Goal: Entertainment & Leisure: Consume media (video, audio)

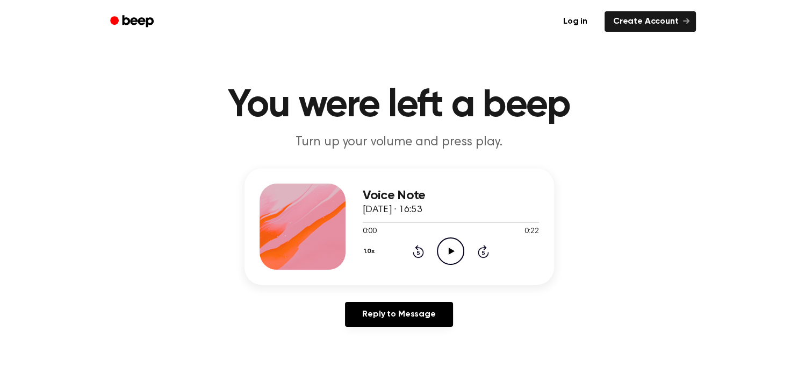
click at [276, 156] on main "You were left a beep Turn up your volume and press play. Voice Note [DATE] · 16…" at bounding box center [399, 331] width 798 height 663
click at [453, 254] on icon "Play Audio" at bounding box center [450, 250] width 27 height 27
click at [453, 254] on icon "Pause Audio" at bounding box center [450, 250] width 27 height 27
drag, startPoint x: 396, startPoint y: 222, endPoint x: 361, endPoint y: 226, distance: 35.2
click at [361, 226] on div "Voice Note [DATE] · 16:53 0:04 0:22 Your browser does not support the [object O…" at bounding box center [400, 226] width 310 height 116
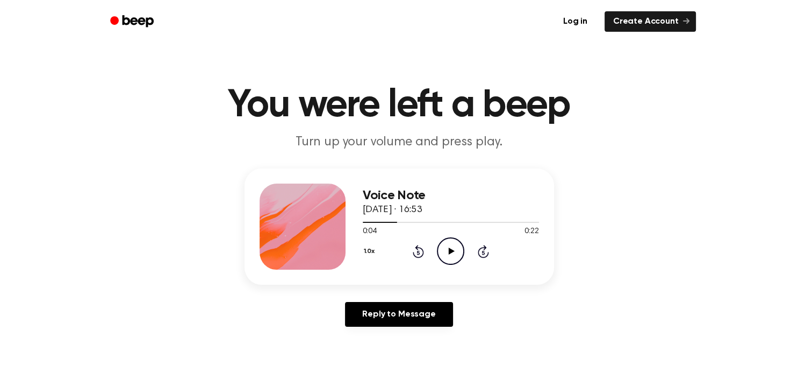
click at [421, 255] on icon "Rewind 5 seconds" at bounding box center [418, 251] width 12 height 14
click at [370, 253] on button "1.0x" at bounding box center [371, 251] width 16 height 18
click at [383, 296] on span "0.8x" at bounding box center [380, 295] width 13 height 11
click at [451, 254] on icon "Play Audio" at bounding box center [450, 250] width 27 height 27
click at [451, 254] on icon "Pause Audio" at bounding box center [450, 250] width 27 height 27
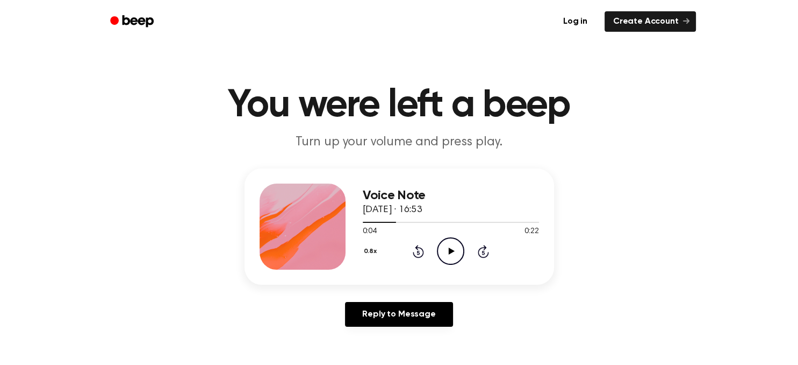
click at [451, 254] on icon "Play Audio" at bounding box center [450, 250] width 27 height 27
click at [451, 254] on icon "Pause Audio" at bounding box center [450, 250] width 27 height 27
click at [451, 254] on icon "Play Audio" at bounding box center [450, 250] width 27 height 27
click at [451, 254] on icon "Pause Audio" at bounding box center [450, 250] width 27 height 27
click at [451, 254] on icon "Play Audio" at bounding box center [450, 250] width 27 height 27
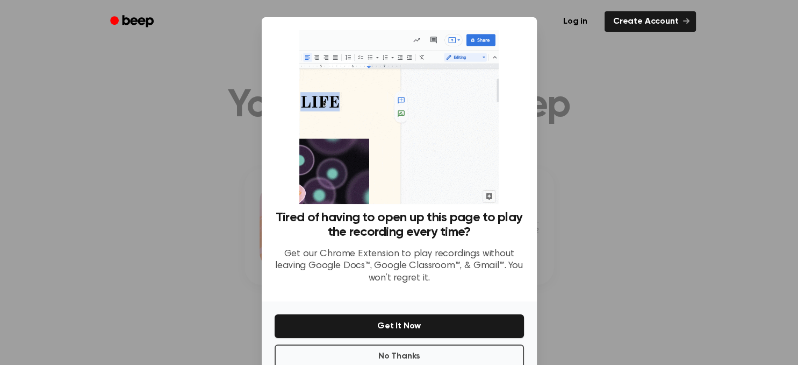
click at [451, 254] on p "Get our Chrome Extension to play recordings without leaving Google Docs™, Googl…" at bounding box center [399, 266] width 249 height 37
click at [390, 352] on button "No Thanks" at bounding box center [399, 356] width 249 height 24
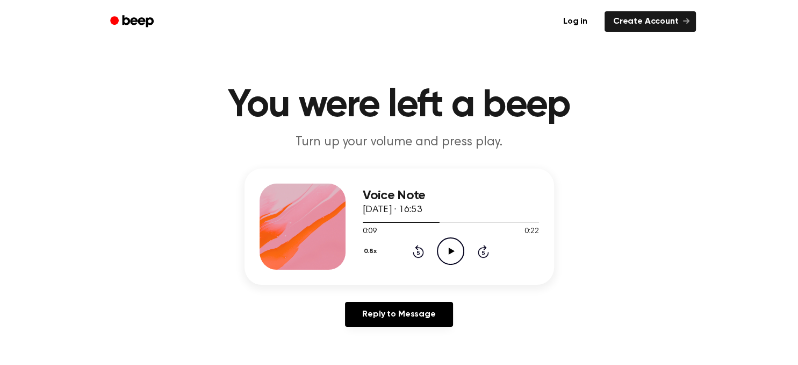
click at [458, 253] on icon "Play Audio" at bounding box center [450, 250] width 27 height 27
click at [458, 253] on icon "Pause Audio" at bounding box center [450, 250] width 27 height 27
click at [458, 253] on icon "Play Audio" at bounding box center [450, 250] width 27 height 27
click at [458, 253] on icon "Pause Audio" at bounding box center [450, 250] width 27 height 27
click at [458, 253] on icon "Play Audio" at bounding box center [450, 250] width 27 height 27
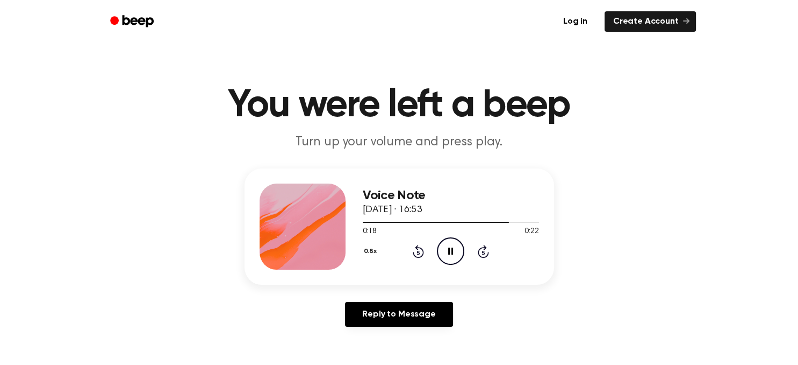
click at [458, 253] on icon "Pause Audio" at bounding box center [450, 250] width 27 height 27
click at [458, 253] on icon "Play Audio" at bounding box center [450, 250] width 27 height 27
click at [458, 253] on icon "Pause Audio" at bounding box center [450, 250] width 27 height 27
click at [458, 253] on icon "Play Audio" at bounding box center [450, 250] width 27 height 27
click at [452, 251] on icon at bounding box center [452, 250] width 6 height 7
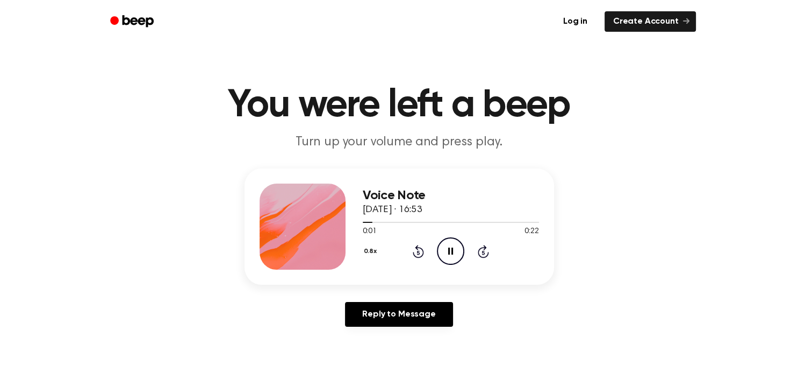
click at [452, 251] on icon at bounding box center [450, 250] width 5 height 7
click at [452, 251] on icon at bounding box center [452, 250] width 6 height 7
click at [452, 251] on icon at bounding box center [450, 250] width 5 height 7
click at [420, 253] on icon "Rewind 5 seconds" at bounding box center [418, 251] width 12 height 14
click at [448, 254] on icon "Play Audio" at bounding box center [450, 250] width 27 height 27
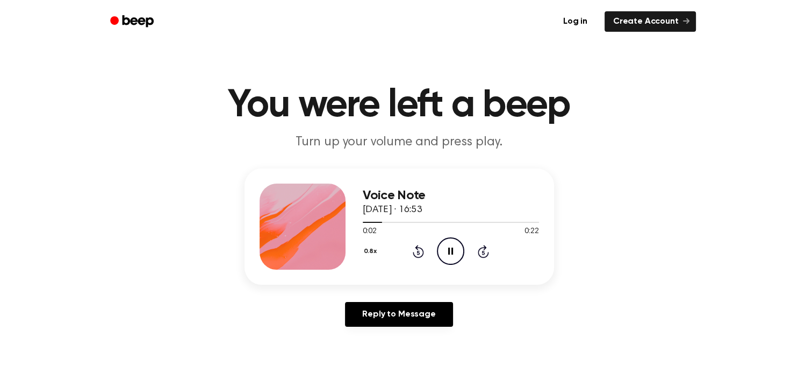
click at [448, 254] on icon "Pause Audio" at bounding box center [450, 250] width 27 height 27
click at [448, 254] on icon "Play Audio" at bounding box center [450, 250] width 27 height 27
click at [448, 254] on icon "Pause Audio" at bounding box center [450, 250] width 27 height 27
click at [418, 254] on icon at bounding box center [418, 252] width 3 height 4
click at [451, 250] on icon at bounding box center [452, 250] width 6 height 7
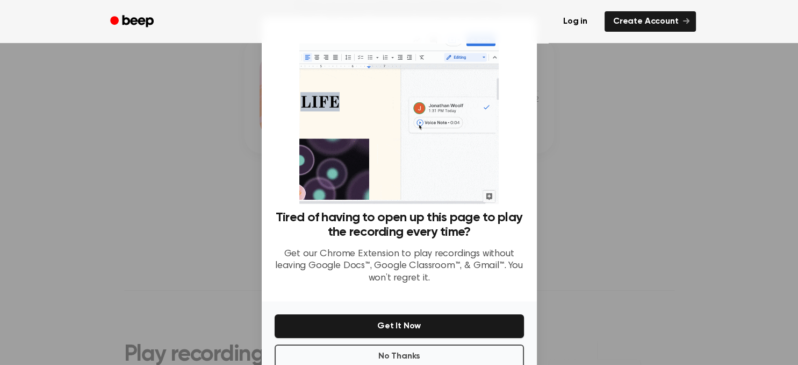
scroll to position [132, 0]
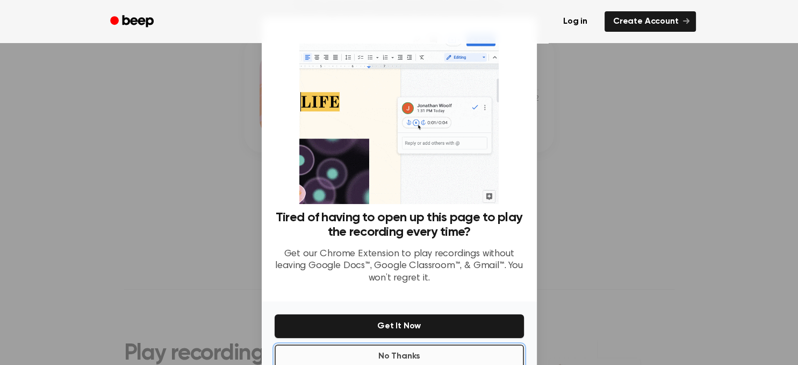
click at [471, 354] on button "No Thanks" at bounding box center [399, 356] width 249 height 24
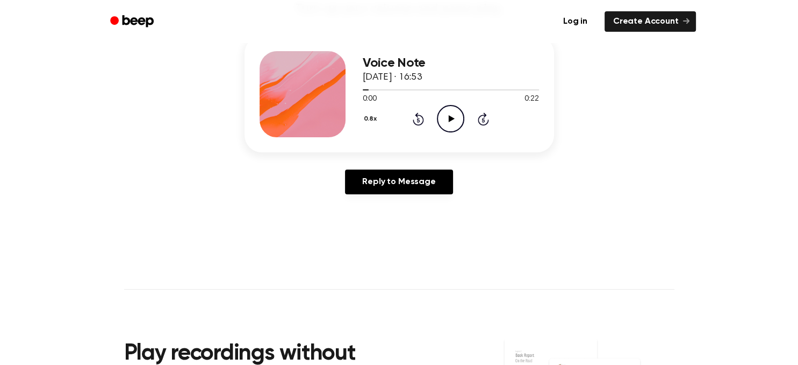
click at [449, 118] on icon at bounding box center [452, 118] width 6 height 7
click at [449, 118] on icon at bounding box center [450, 118] width 5 height 7
click at [449, 118] on icon at bounding box center [452, 118] width 6 height 7
click at [449, 118] on icon at bounding box center [450, 118] width 5 height 7
click at [449, 118] on icon at bounding box center [452, 118] width 6 height 7
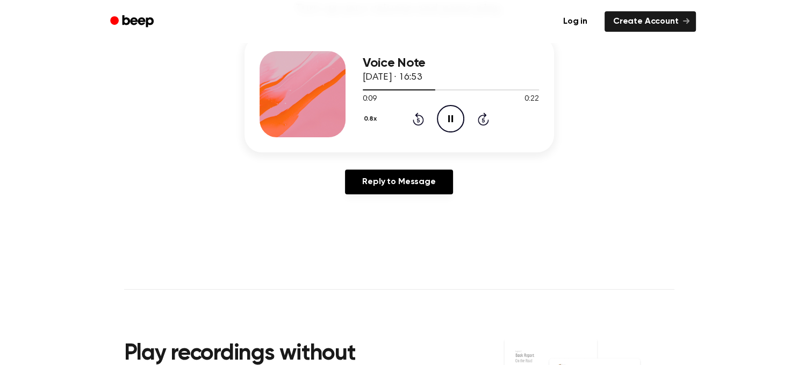
click at [419, 122] on icon "Rewind 5 seconds" at bounding box center [418, 119] width 12 height 14
click at [452, 125] on icon "Pause Audio" at bounding box center [450, 118] width 27 height 27
click at [416, 119] on icon "Rewind 5 seconds" at bounding box center [418, 119] width 12 height 14
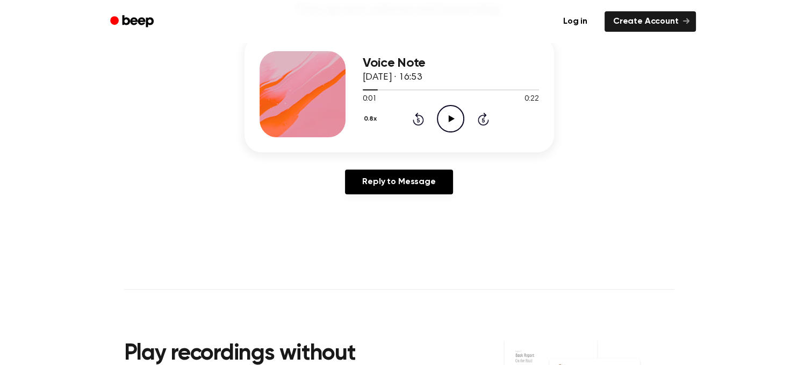
click at [416, 119] on icon "Rewind 5 seconds" at bounding box center [418, 119] width 12 height 14
click at [450, 120] on icon at bounding box center [452, 118] width 6 height 7
click at [450, 120] on icon at bounding box center [450, 118] width 5 height 7
click at [450, 117] on icon at bounding box center [452, 118] width 6 height 7
click at [450, 117] on icon at bounding box center [450, 118] width 5 height 7
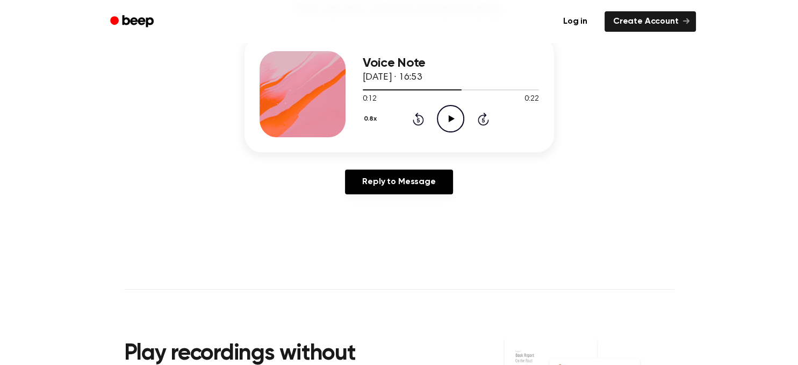
click at [419, 119] on icon "Rewind 5 seconds" at bounding box center [418, 119] width 12 height 14
click at [449, 119] on icon at bounding box center [452, 118] width 6 height 7
click at [449, 119] on icon at bounding box center [450, 118] width 5 height 7
click at [449, 119] on icon at bounding box center [452, 118] width 6 height 7
click at [449, 119] on icon at bounding box center [450, 118] width 5 height 7
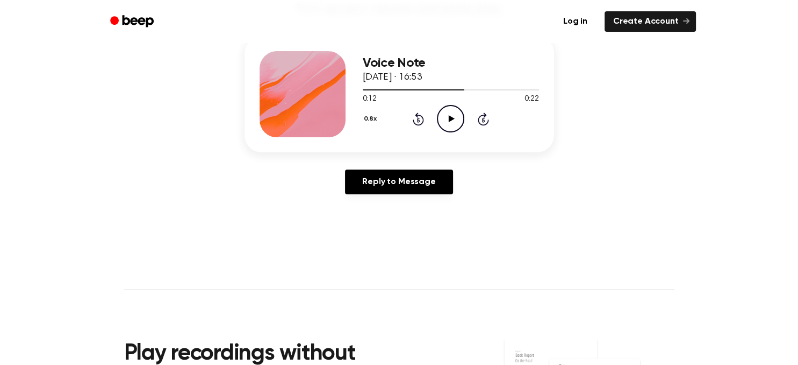
click at [420, 118] on icon "Rewind 5 seconds" at bounding box center [418, 119] width 12 height 14
click at [452, 120] on icon "Play Audio" at bounding box center [450, 118] width 27 height 27
click at [452, 120] on icon at bounding box center [450, 118] width 5 height 7
click at [451, 115] on icon "Play Audio" at bounding box center [450, 118] width 27 height 27
click at [451, 115] on icon "Pause Audio" at bounding box center [450, 118] width 27 height 27
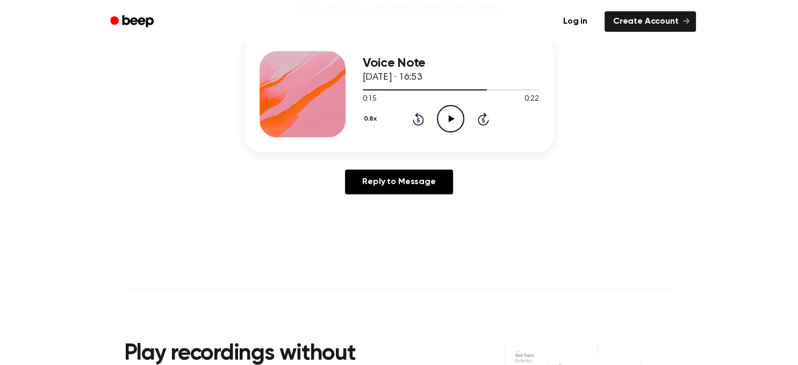
click at [417, 117] on icon "Rewind 5 seconds" at bounding box center [418, 119] width 12 height 14
click at [448, 115] on icon "Play Audio" at bounding box center [450, 118] width 27 height 27
click at [448, 115] on icon at bounding box center [450, 118] width 5 height 7
click at [448, 115] on icon "Play Audio" at bounding box center [450, 118] width 27 height 27
click at [448, 115] on icon at bounding box center [450, 118] width 5 height 7
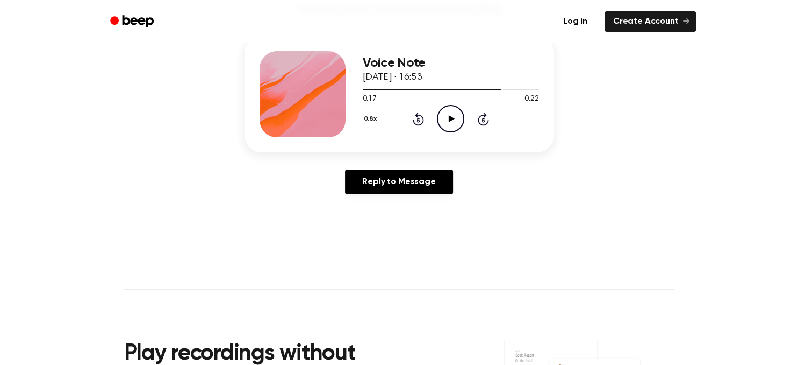
click at [448, 115] on icon "Play Audio" at bounding box center [450, 118] width 27 height 27
click at [448, 115] on icon at bounding box center [450, 118] width 5 height 7
click at [448, 115] on icon "Play Audio" at bounding box center [450, 118] width 27 height 27
click at [448, 115] on icon at bounding box center [450, 118] width 5 height 7
click at [420, 115] on icon at bounding box center [418, 118] width 11 height 13
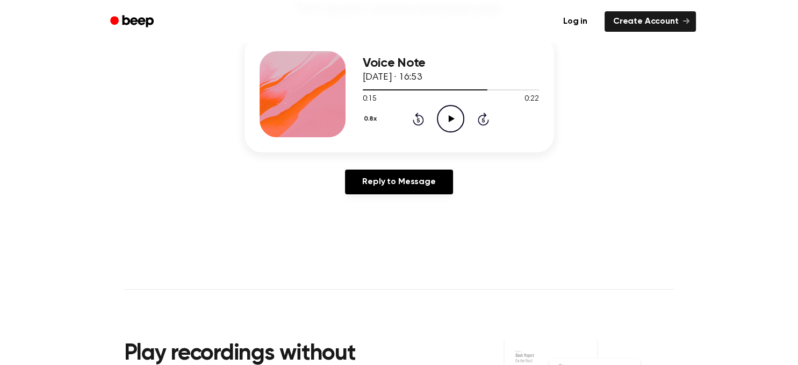
click at [451, 115] on icon "Play Audio" at bounding box center [450, 118] width 27 height 27
click at [451, 115] on icon "Pause Audio" at bounding box center [450, 118] width 27 height 27
click at [451, 115] on icon "Play Audio" at bounding box center [450, 118] width 27 height 27
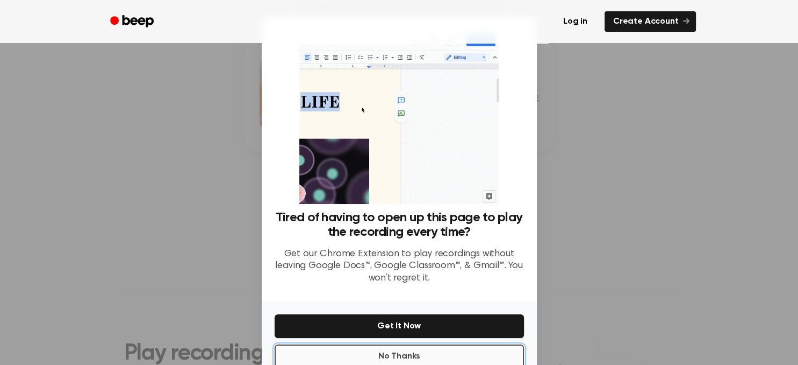
click at [419, 353] on button "No Thanks" at bounding box center [399, 356] width 249 height 24
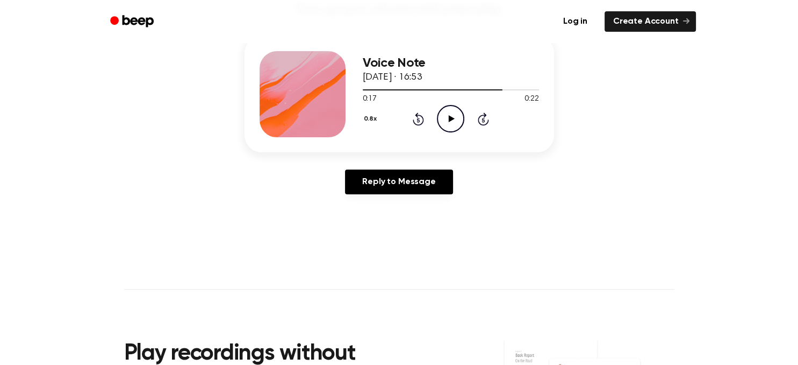
click at [453, 121] on icon "Play Audio" at bounding box center [450, 118] width 27 height 27
click at [453, 121] on icon at bounding box center [450, 118] width 5 height 7
click at [453, 121] on icon "Play Audio" at bounding box center [450, 118] width 27 height 27
click at [453, 121] on icon at bounding box center [450, 118] width 5 height 7
click at [453, 121] on icon "Play Audio" at bounding box center [450, 118] width 27 height 27
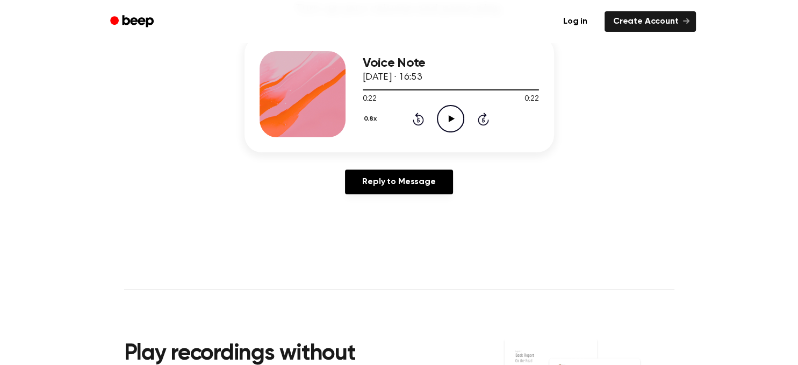
click at [418, 118] on icon at bounding box center [418, 120] width 3 height 4
click at [417, 120] on icon "Rewind 5 seconds" at bounding box center [418, 119] width 12 height 14
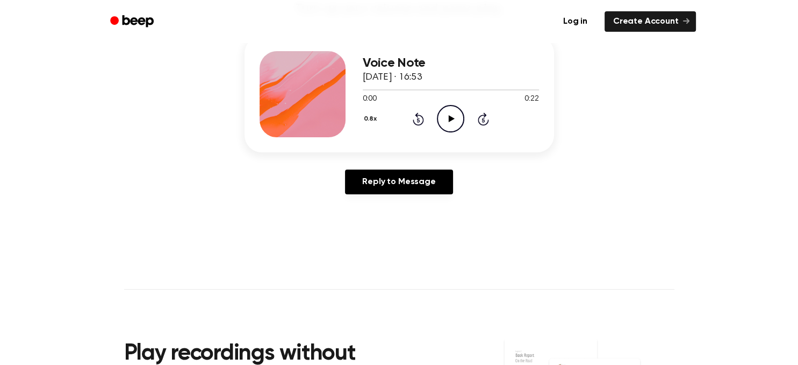
click at [417, 120] on icon "Rewind 5 seconds" at bounding box center [418, 119] width 12 height 14
click at [454, 119] on icon "Play Audio" at bounding box center [450, 118] width 27 height 27
click at [454, 119] on icon "Pause Audio" at bounding box center [450, 118] width 27 height 27
click at [415, 115] on icon "Rewind 5 seconds" at bounding box center [418, 119] width 12 height 14
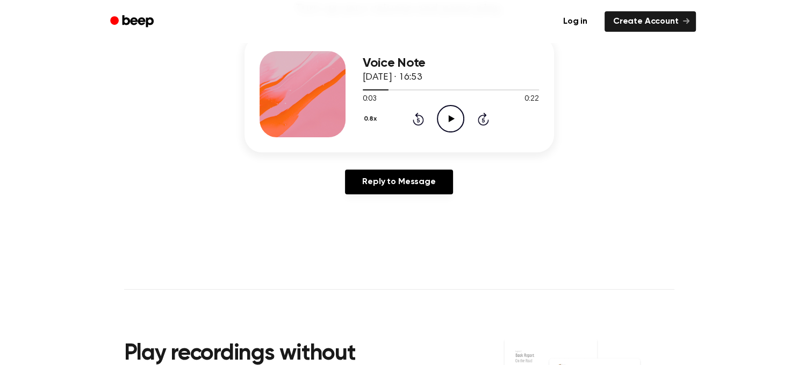
click at [454, 117] on icon "Play Audio" at bounding box center [450, 118] width 27 height 27
click at [454, 117] on icon "Pause Audio" at bounding box center [450, 118] width 27 height 27
click at [454, 117] on icon "Play Audio" at bounding box center [450, 118] width 27 height 27
click at [417, 119] on icon "Rewind 5 seconds" at bounding box center [418, 119] width 12 height 14
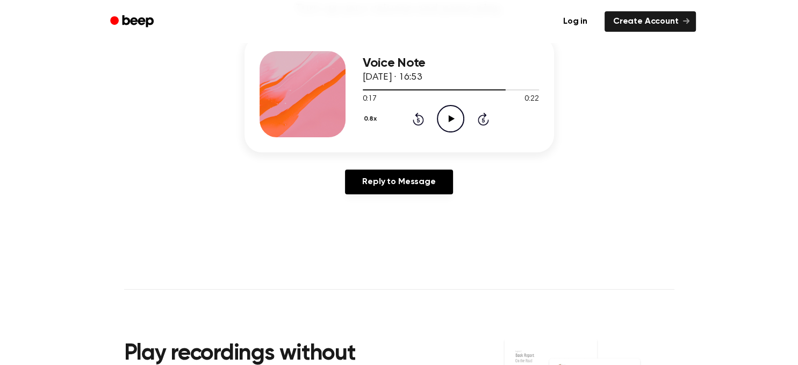
click at [417, 119] on icon "Rewind 5 seconds" at bounding box center [418, 119] width 12 height 14
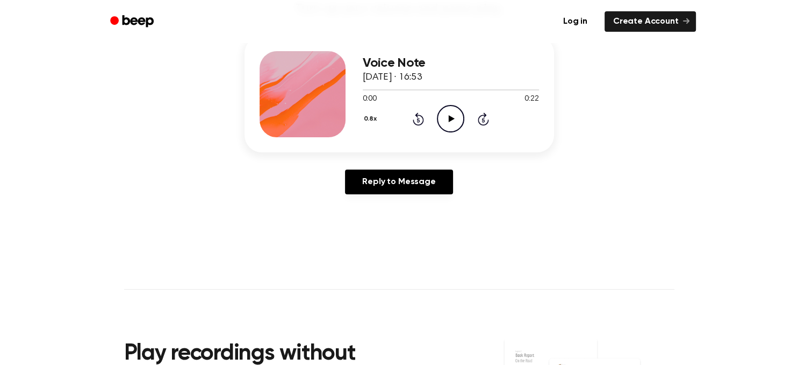
click at [417, 119] on icon "Rewind 5 seconds" at bounding box center [418, 119] width 12 height 14
click at [455, 118] on icon "Play Audio" at bounding box center [450, 118] width 27 height 27
